Goal: Check status

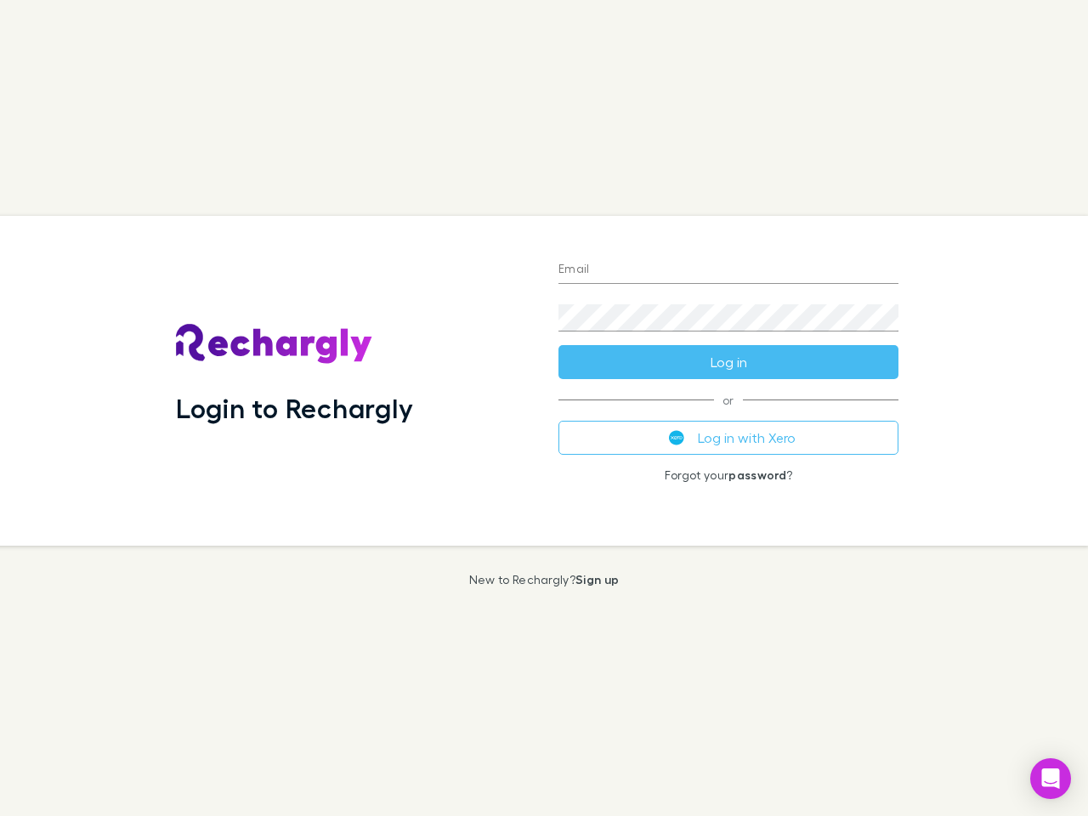
click at [544, 408] on div "Login to Rechargly" at bounding box center [353, 381] width 382 height 330
click at [728, 270] on input "Email" at bounding box center [728, 270] width 340 height 27
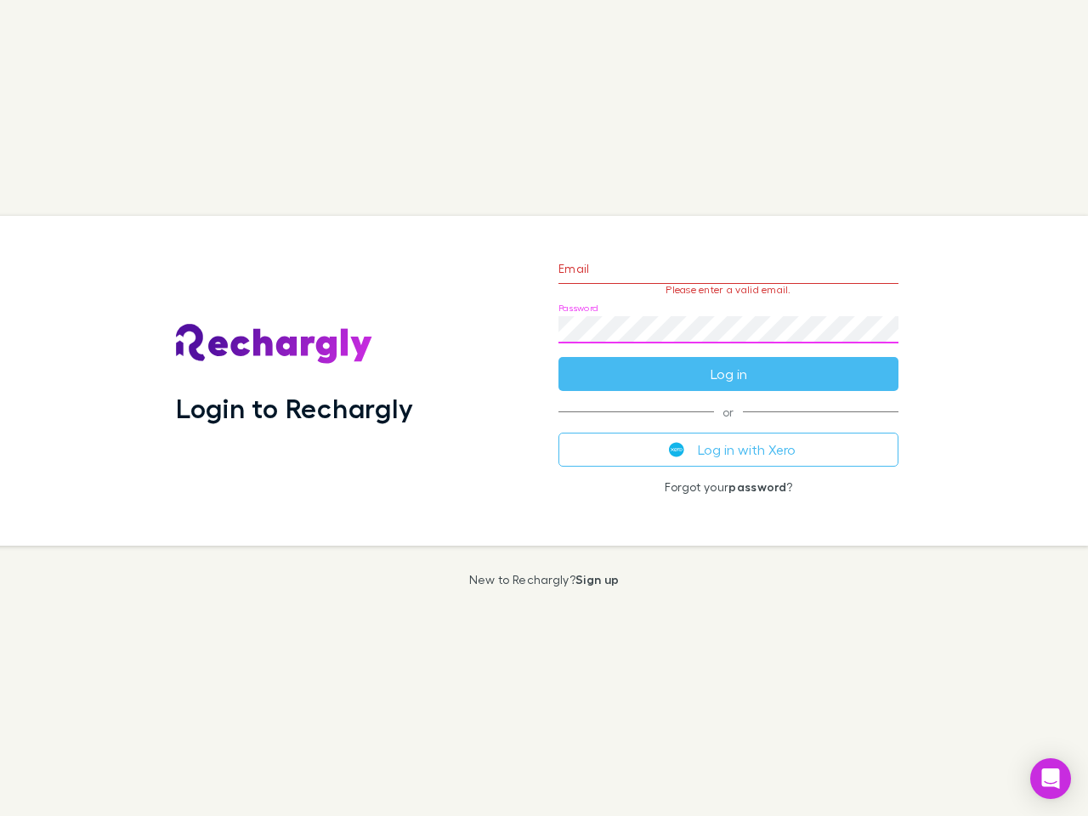
click at [728, 362] on form "Email Please enter a valid email. Password Log in" at bounding box center [728, 317] width 340 height 148
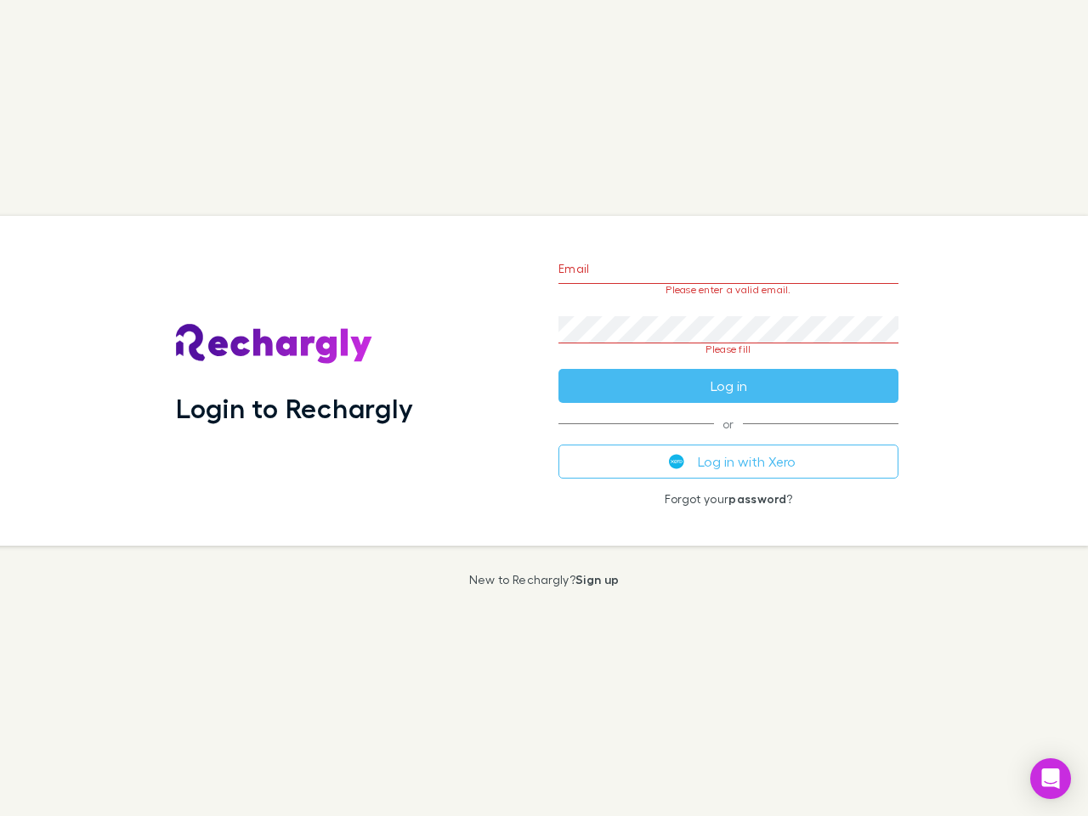
click at [728, 438] on div "Email Please enter a valid email. Password Please fill Log in or Log in with Xe…" at bounding box center [728, 381] width 367 height 330
click at [1050, 778] on icon "Open Intercom Messenger" at bounding box center [1051, 778] width 18 height 20
